Goal: Transaction & Acquisition: Purchase product/service

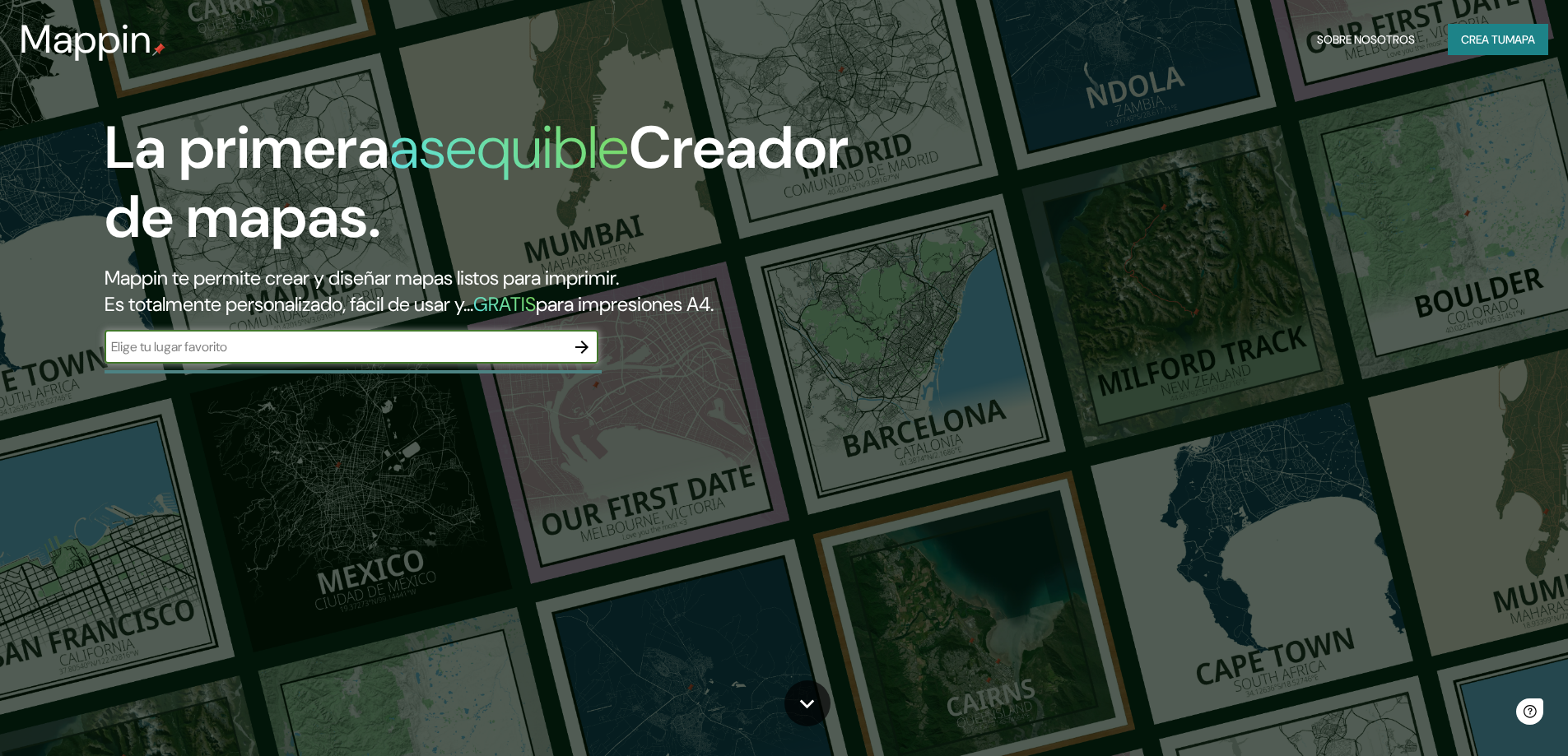
click at [583, 355] on icon "button" at bounding box center [582, 347] width 20 height 20
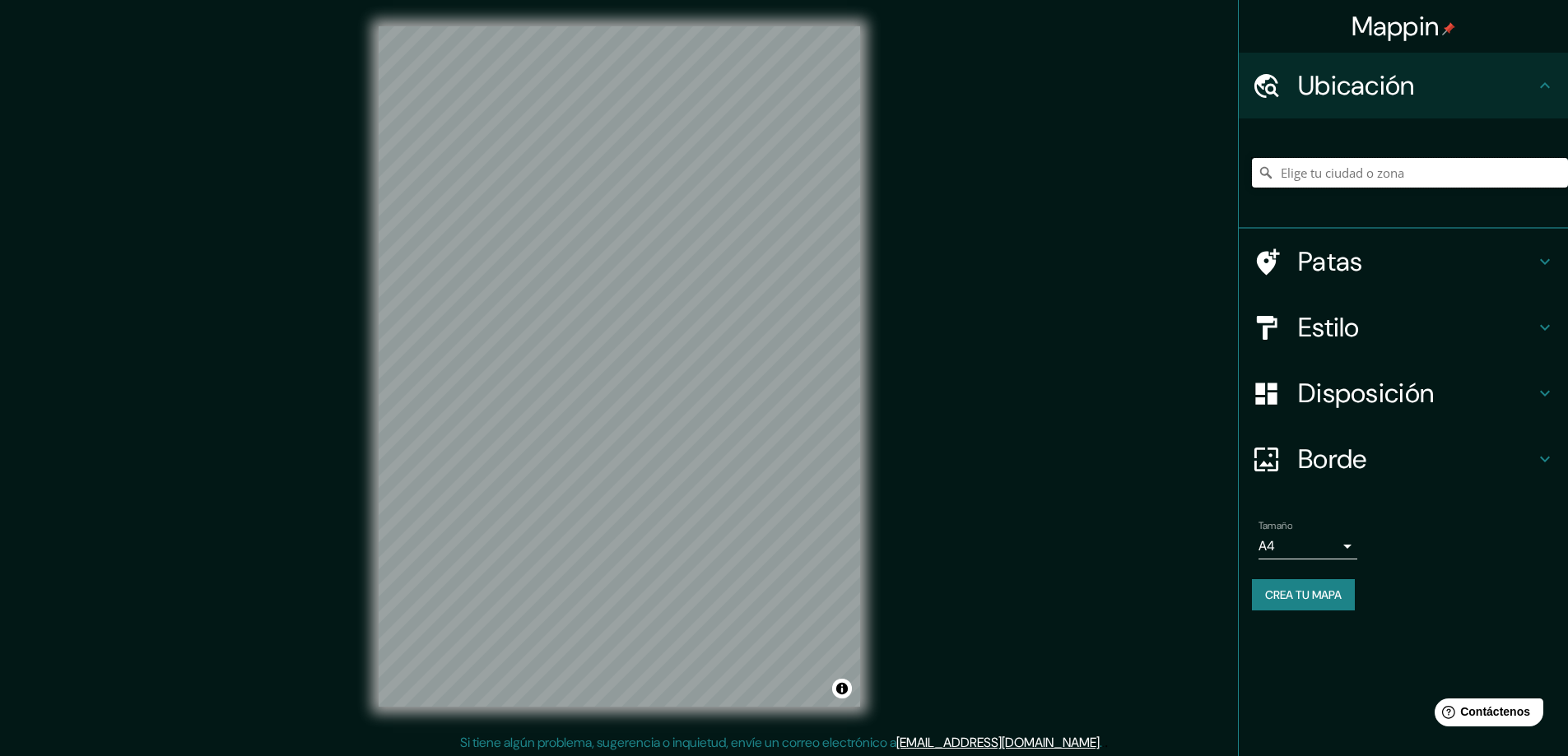
click at [1413, 172] on input "Elige tu ciudad o zona" at bounding box center [1409, 172] width 316 height 30
type input "[PERSON_NAME][GEOGRAPHIC_DATA], [GEOGRAPHIC_DATA], [GEOGRAPHIC_DATA]"
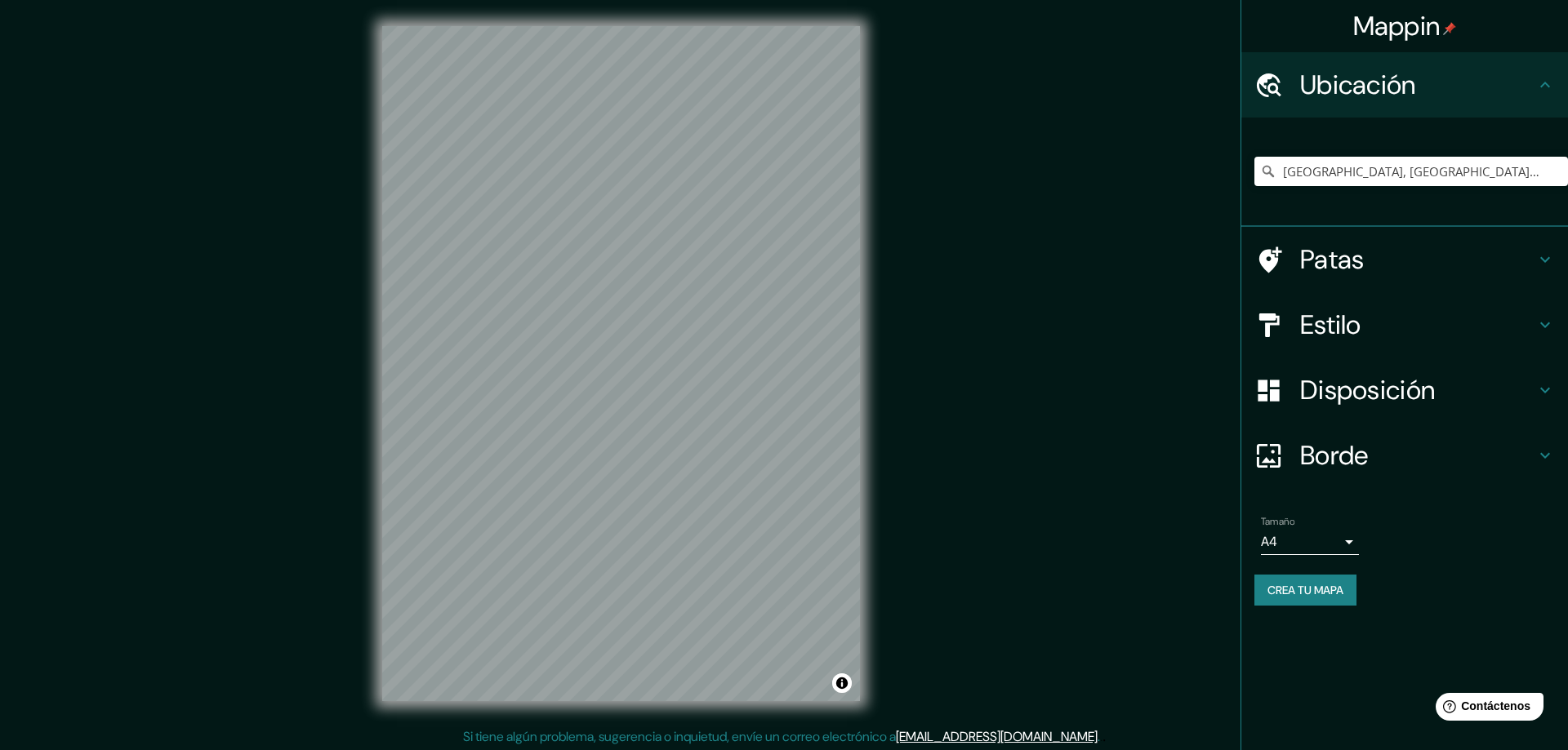
click at [1325, 540] on body "Mappin Ubicación Viña del Mar, Región de Valparaíso, Chile Viña del Mar Región …" at bounding box center [784, 375] width 1568 height 750
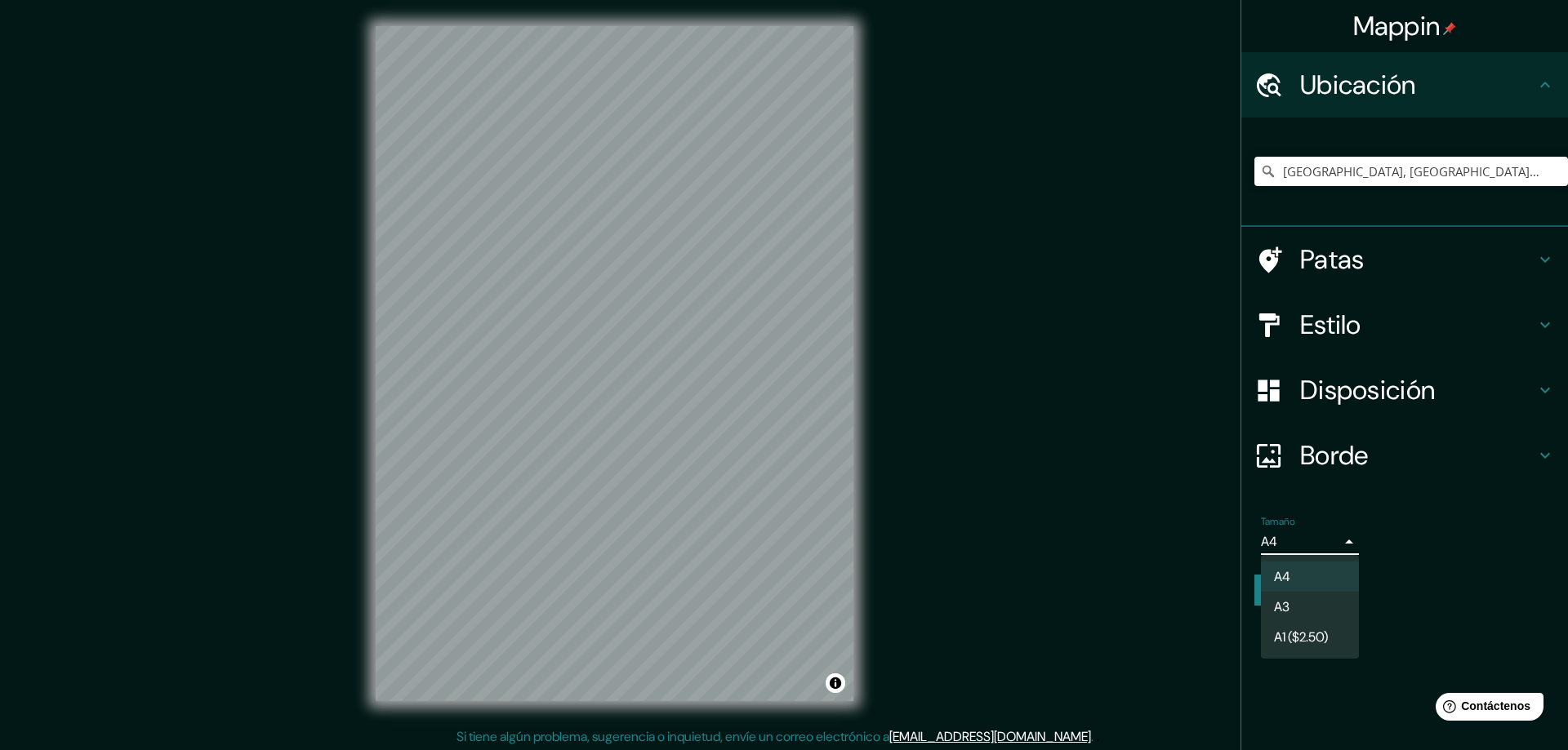
click at [1307, 606] on li "A3" at bounding box center [1310, 607] width 98 height 30
type input "a4"
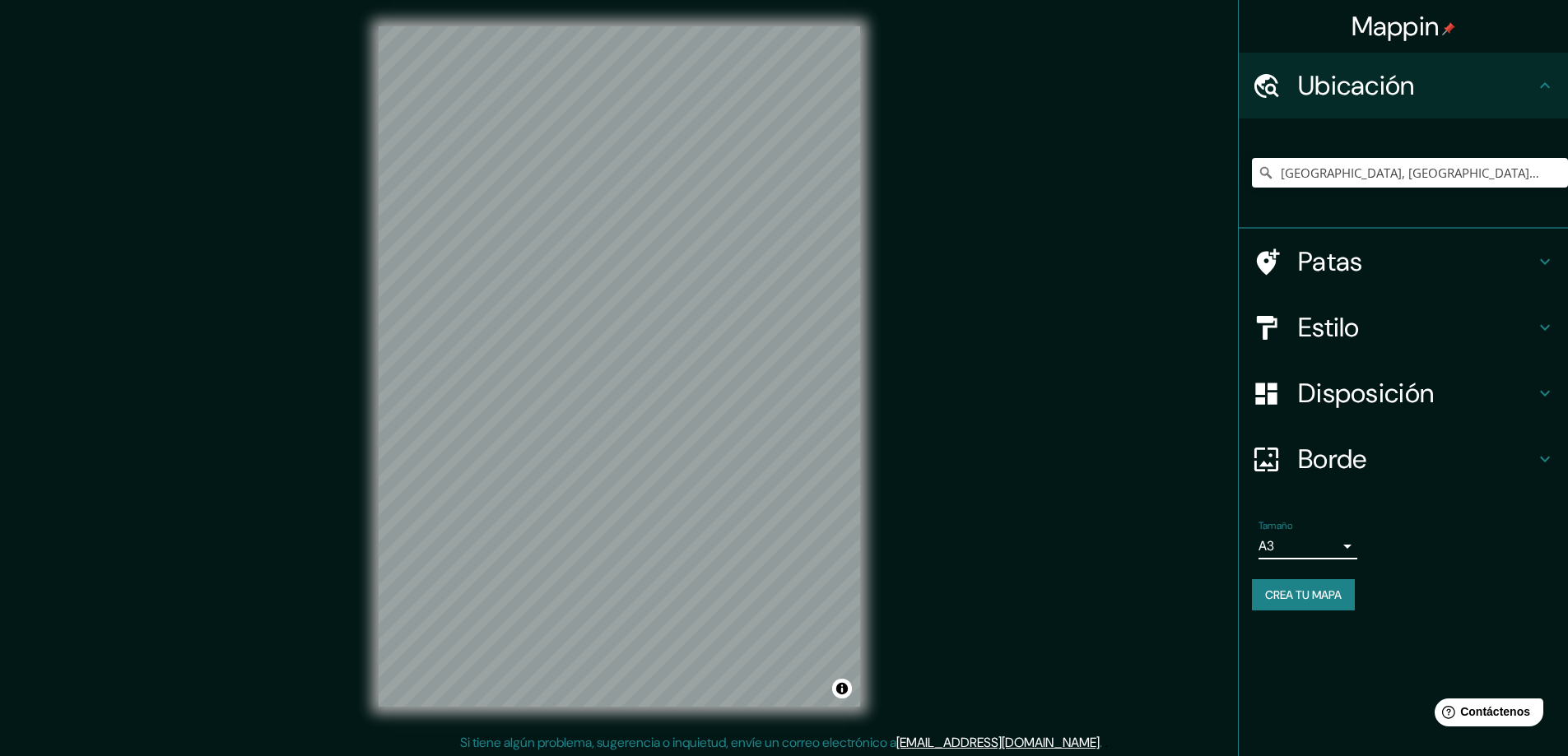
click at [1357, 401] on font "Disposición" at bounding box center [1366, 394] width 135 height 35
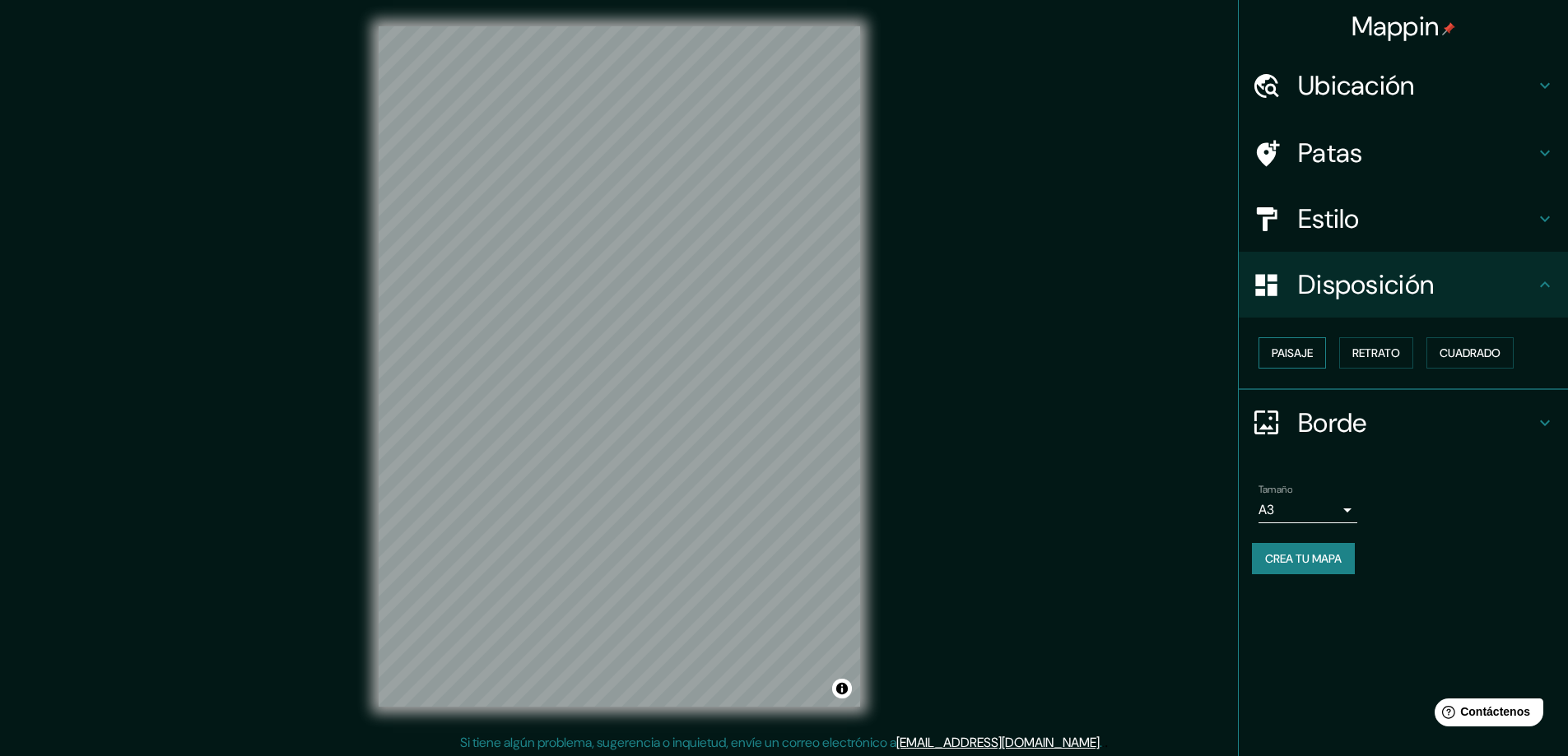
click at [1306, 360] on font "Paisaje" at bounding box center [1292, 353] width 41 height 15
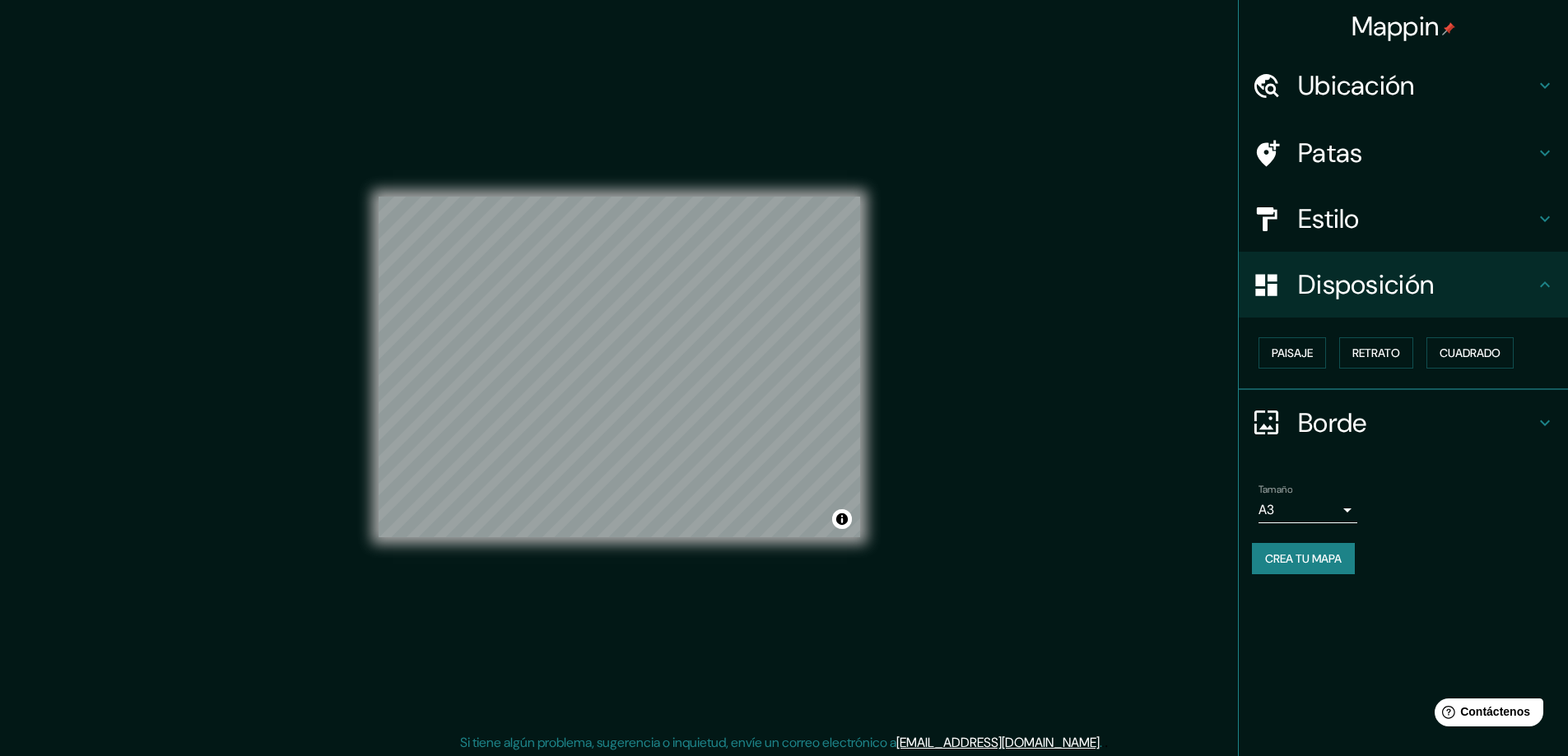
click at [1296, 560] on font "Crea tu mapa" at bounding box center [1303, 559] width 77 height 15
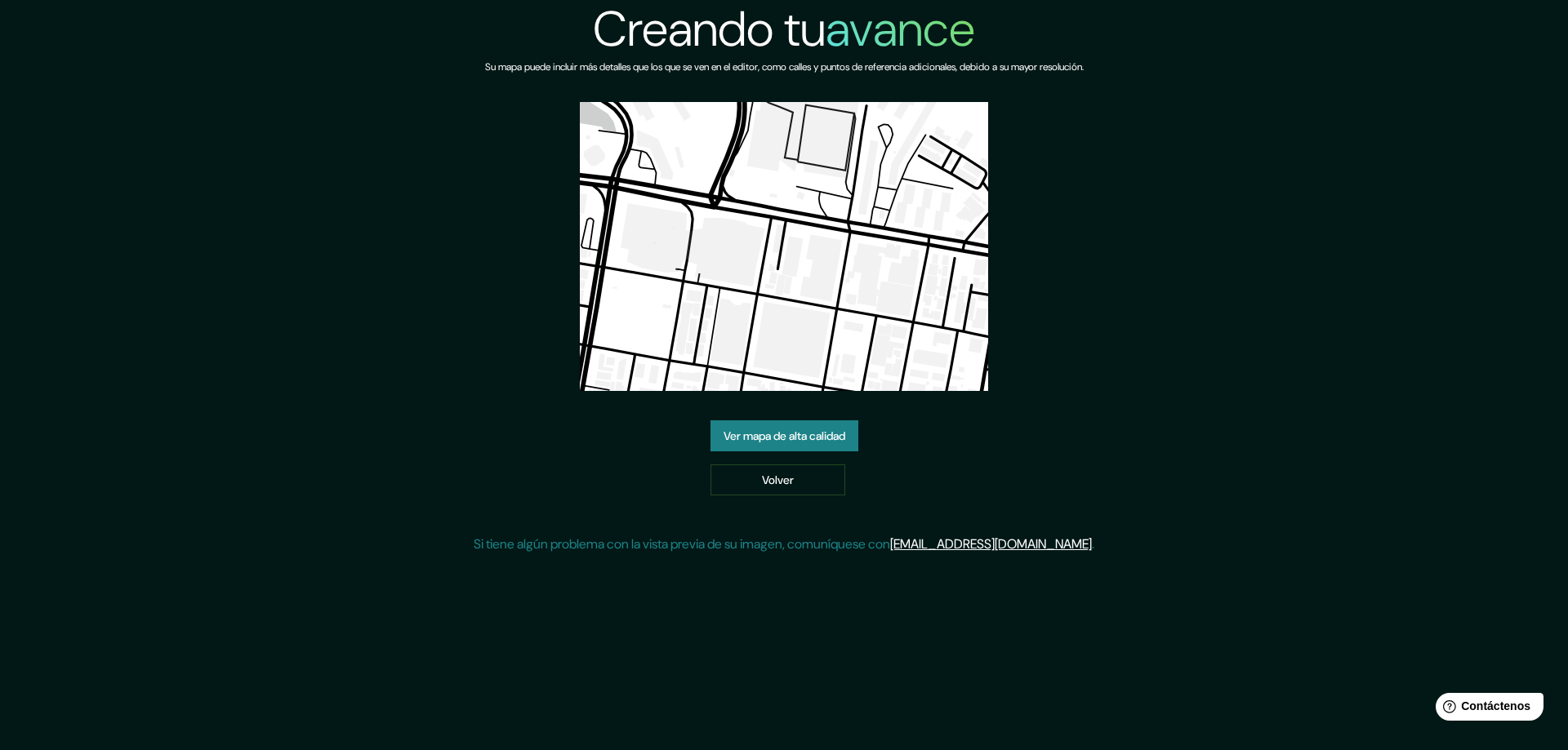
click at [759, 434] on font "Ver mapa de alta calidad" at bounding box center [784, 436] width 122 height 15
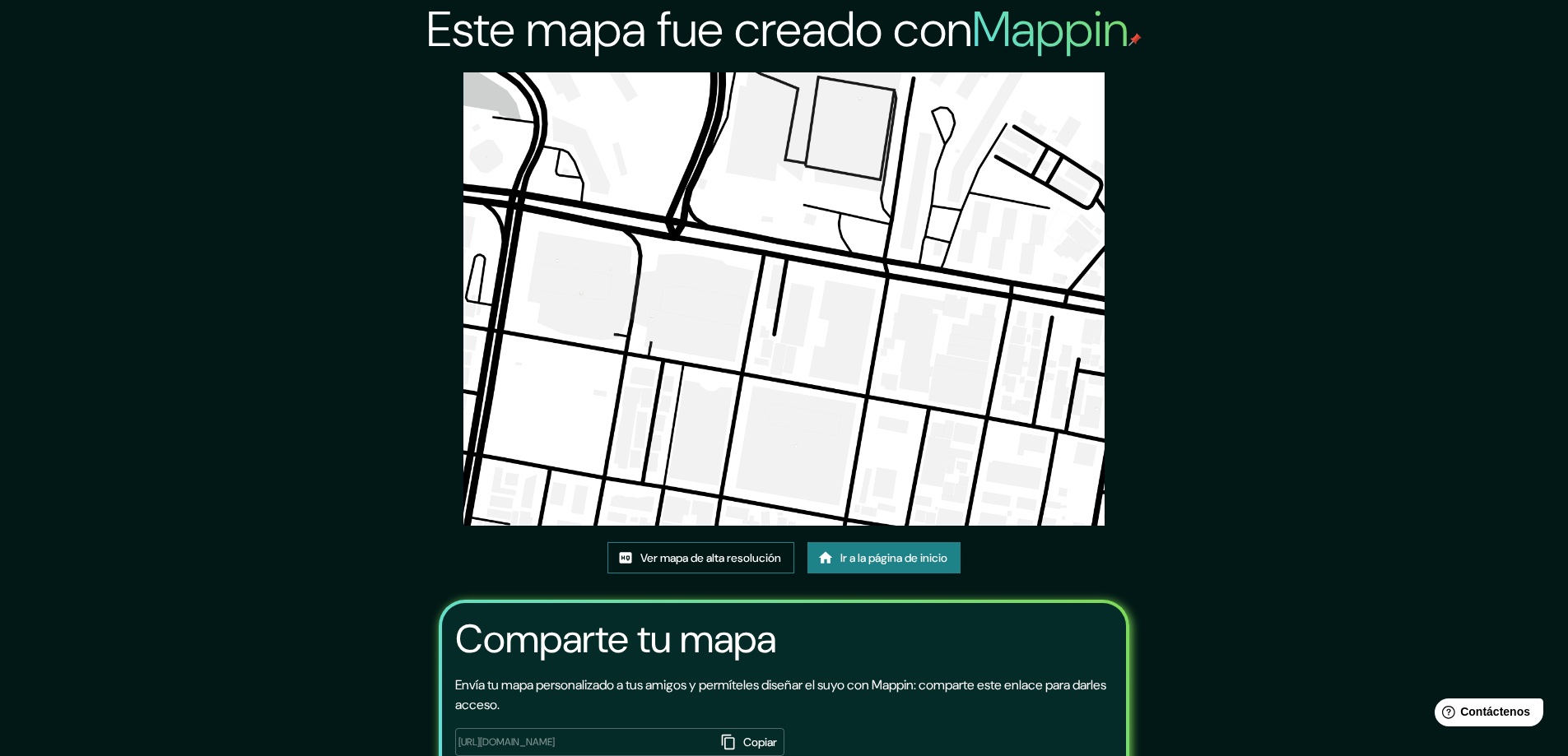
click at [687, 566] on font "Ver mapa de alta resolución" at bounding box center [711, 558] width 140 height 21
drag, startPoint x: 672, startPoint y: 141, endPoint x: 682, endPoint y: 175, distance: 35.4
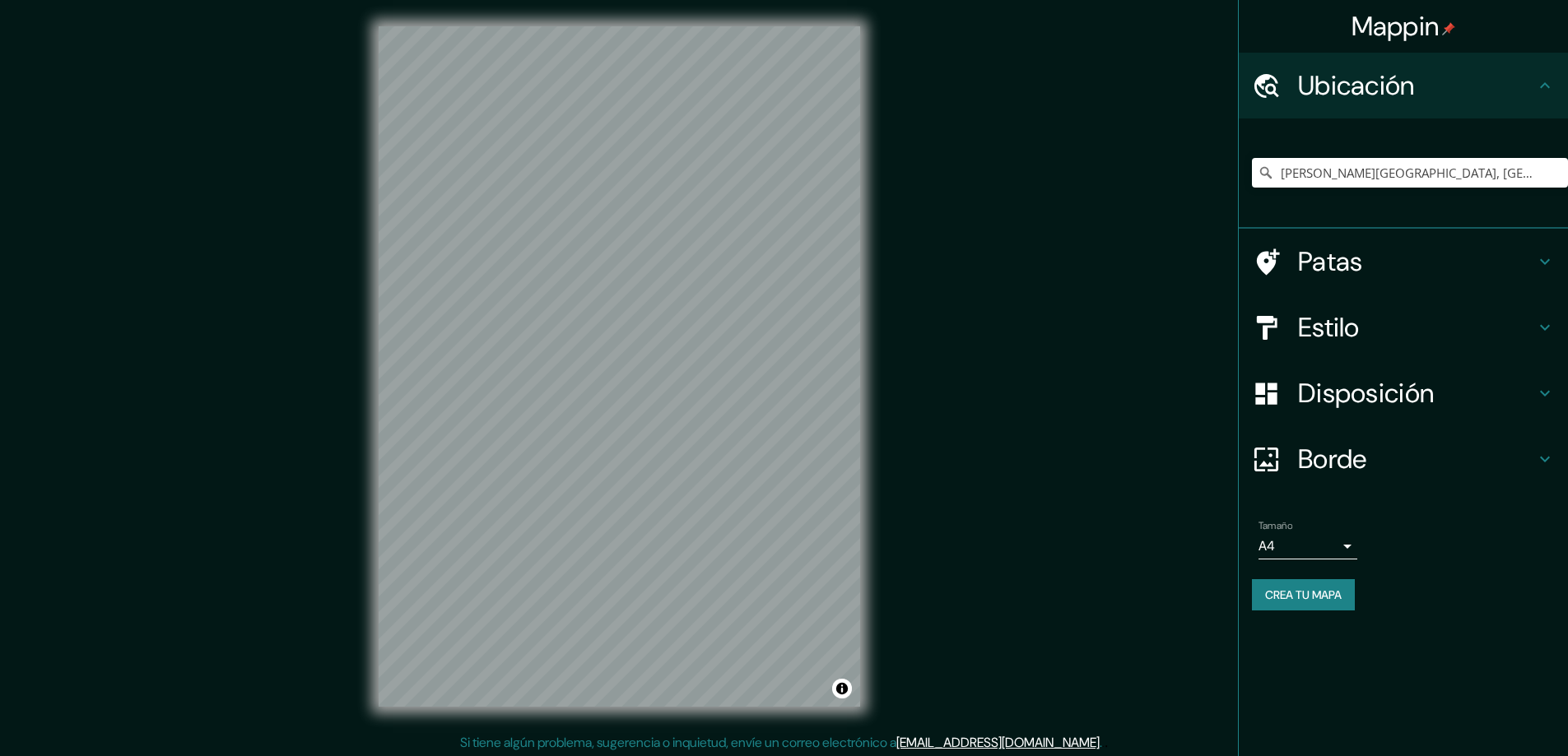
click at [1319, 180] on input "[PERSON_NAME][GEOGRAPHIC_DATA], [GEOGRAPHIC_DATA], [GEOGRAPHIC_DATA]" at bounding box center [1409, 172] width 316 height 30
drag, startPoint x: 1518, startPoint y: 174, endPoint x: 1409, endPoint y: 175, distance: 109.0
click at [1409, 175] on input "[PERSON_NAME][GEOGRAPHIC_DATA], [GEOGRAPHIC_DATA], [GEOGRAPHIC_DATA]" at bounding box center [1409, 172] width 316 height 30
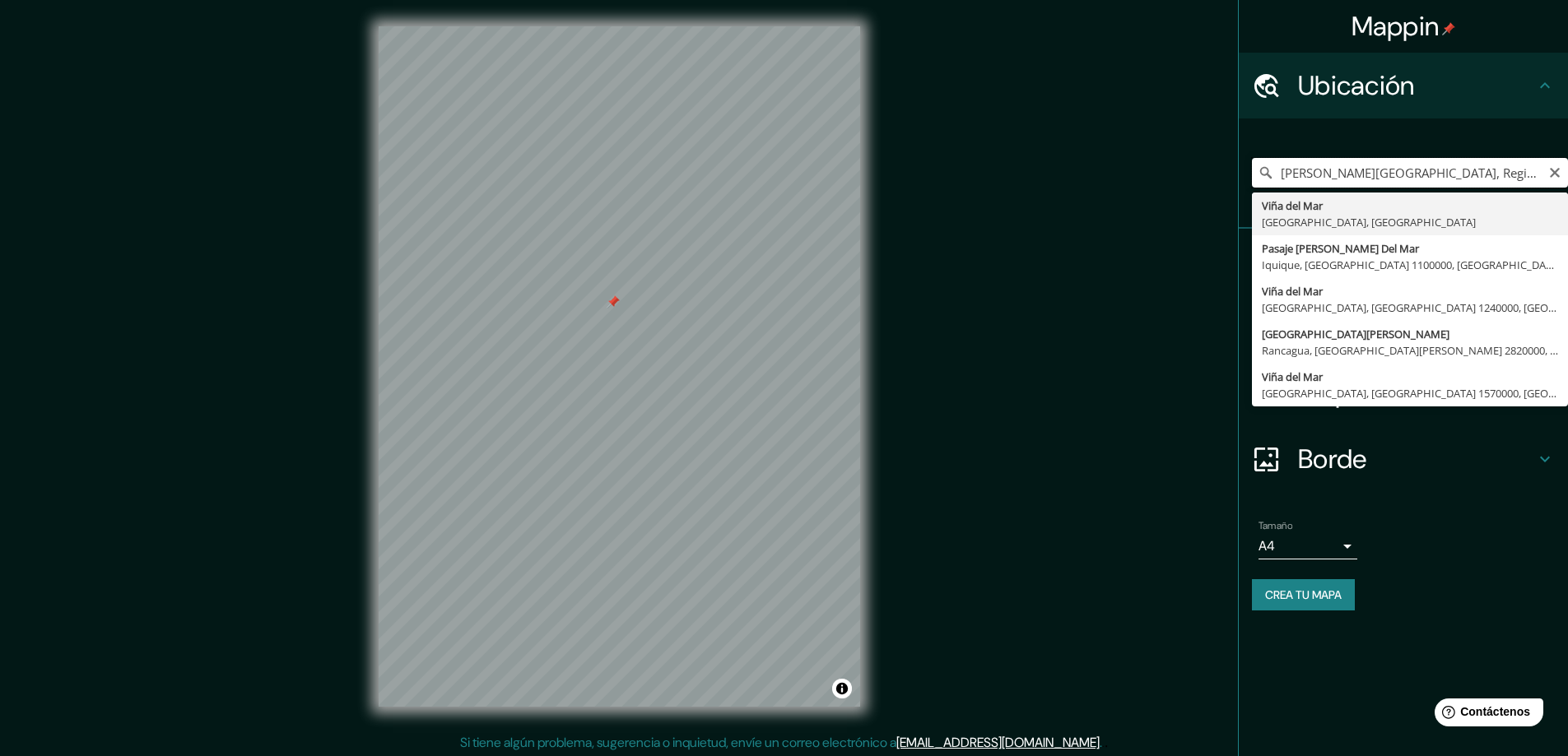
click at [1422, 166] on input "[PERSON_NAME][GEOGRAPHIC_DATA], Región d" at bounding box center [1409, 172] width 316 height 30
type input "[PERSON_NAME][GEOGRAPHIC_DATA], [GEOGRAPHIC_DATA], [GEOGRAPHIC_DATA]"
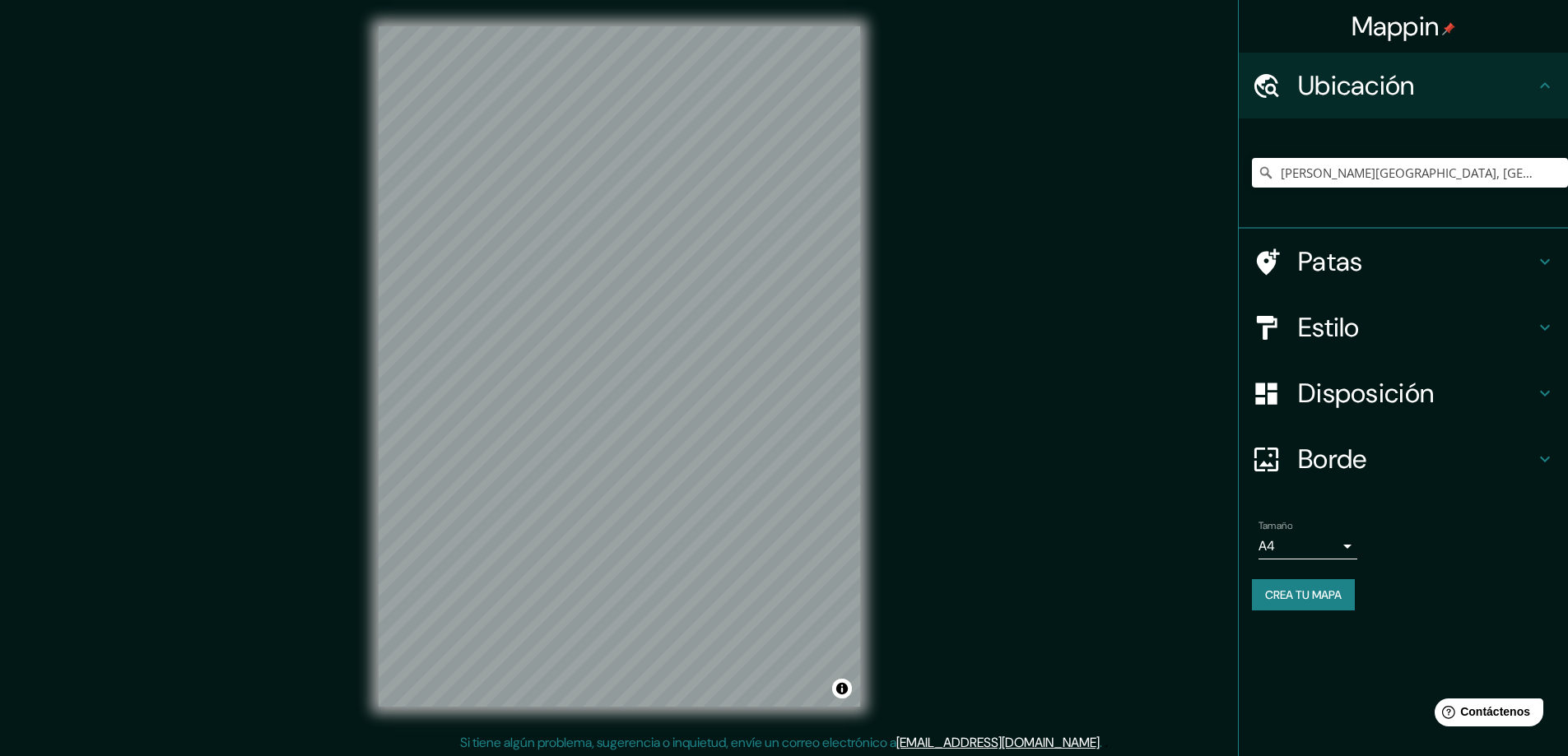
click at [1367, 390] on font "Disposición" at bounding box center [1366, 394] width 135 height 35
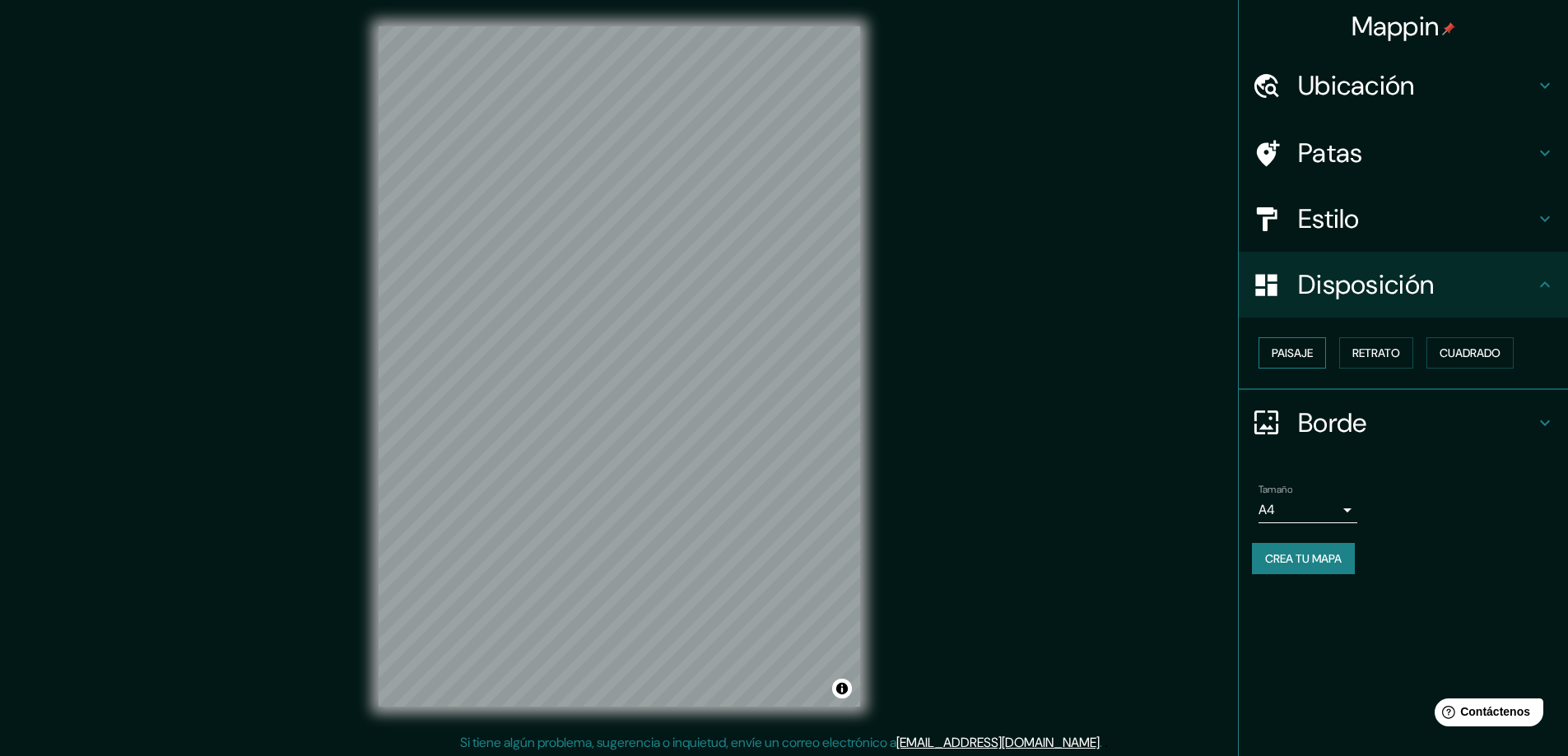
click at [1286, 359] on font "Paisaje" at bounding box center [1292, 353] width 41 height 15
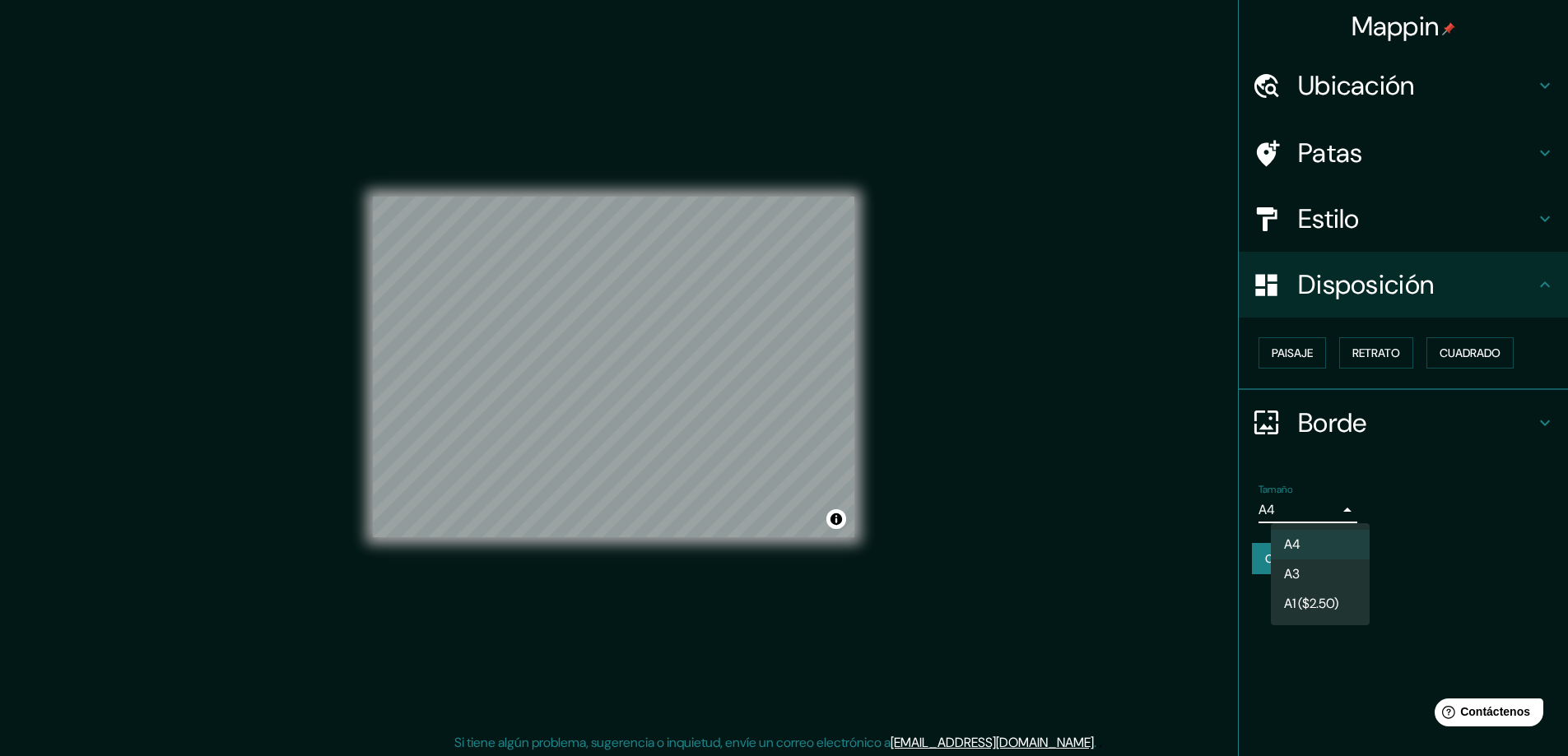
click at [1324, 508] on body "Mappin Ubicación [PERSON_NAME][GEOGRAPHIC_DATA], [GEOGRAPHIC_DATA], [GEOGRAPHIC…" at bounding box center [784, 378] width 1568 height 756
click at [1297, 569] on font "A3" at bounding box center [1291, 575] width 16 height 17
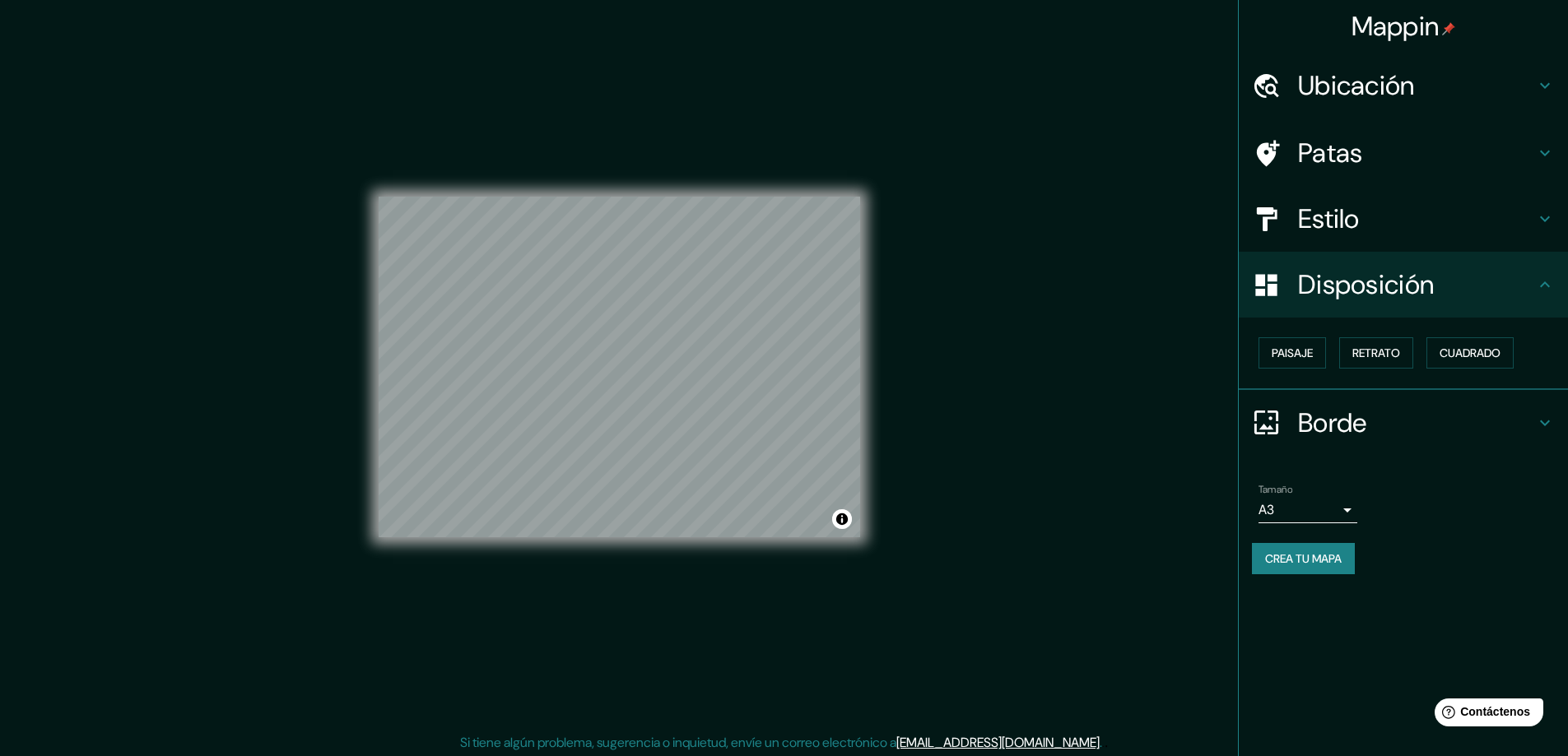
click at [646, 183] on div "© Mapbox © OpenStreetMap Mejora este mapa" at bounding box center [619, 366] width 481 height 680
click at [1323, 571] on button "Crea tu mapa" at bounding box center [1303, 559] width 103 height 31
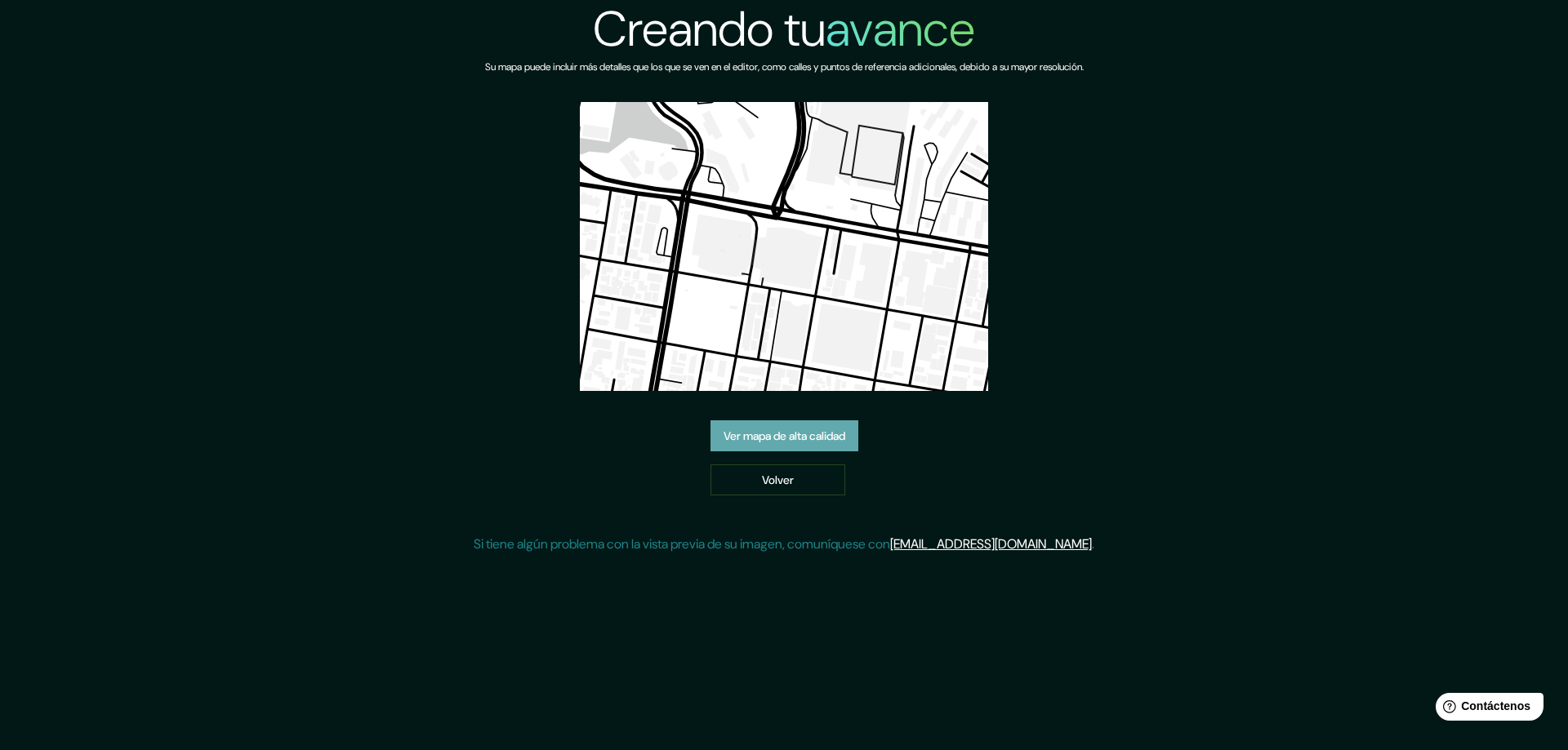
click at [828, 424] on link "Ver mapa de alta calidad" at bounding box center [784, 436] width 147 height 31
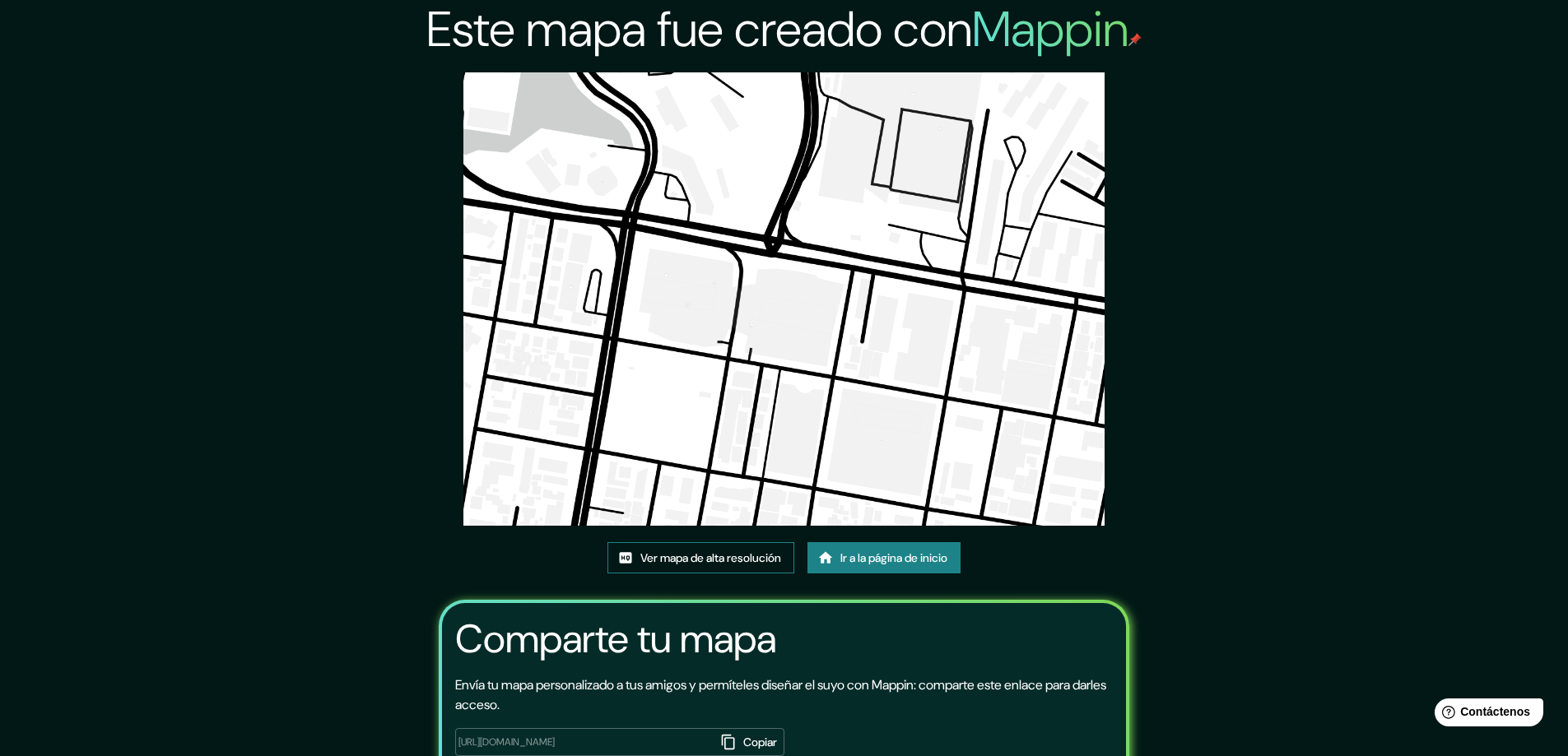
click at [661, 561] on font "Ver mapa de alta resolución" at bounding box center [711, 559] width 140 height 15
